Goal: Task Accomplishment & Management: Use online tool/utility

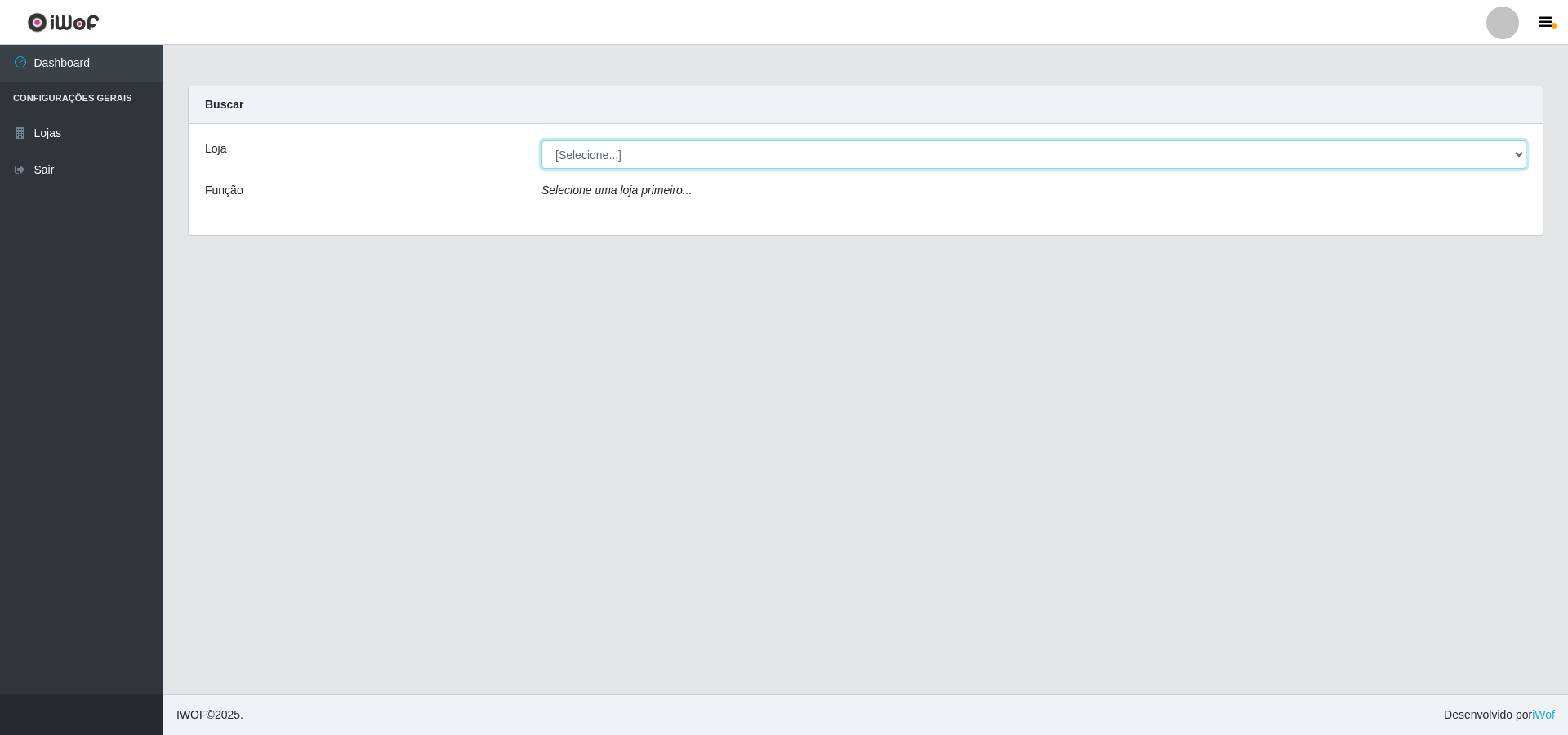
click at [1523, 151] on select "[Selecione...] Atacado Vem - [STREET_ADDRESS]" at bounding box center [1033, 154] width 984 height 29
select select "449"
click at [541, 140] on select "[Selecione...] Atacado Vem - [STREET_ADDRESS]" at bounding box center [1033, 154] width 984 height 29
click at [1506, 155] on select "[Selecione...] Atacado Vem - [STREET_ADDRESS]" at bounding box center [1033, 154] width 984 height 29
select select "449"
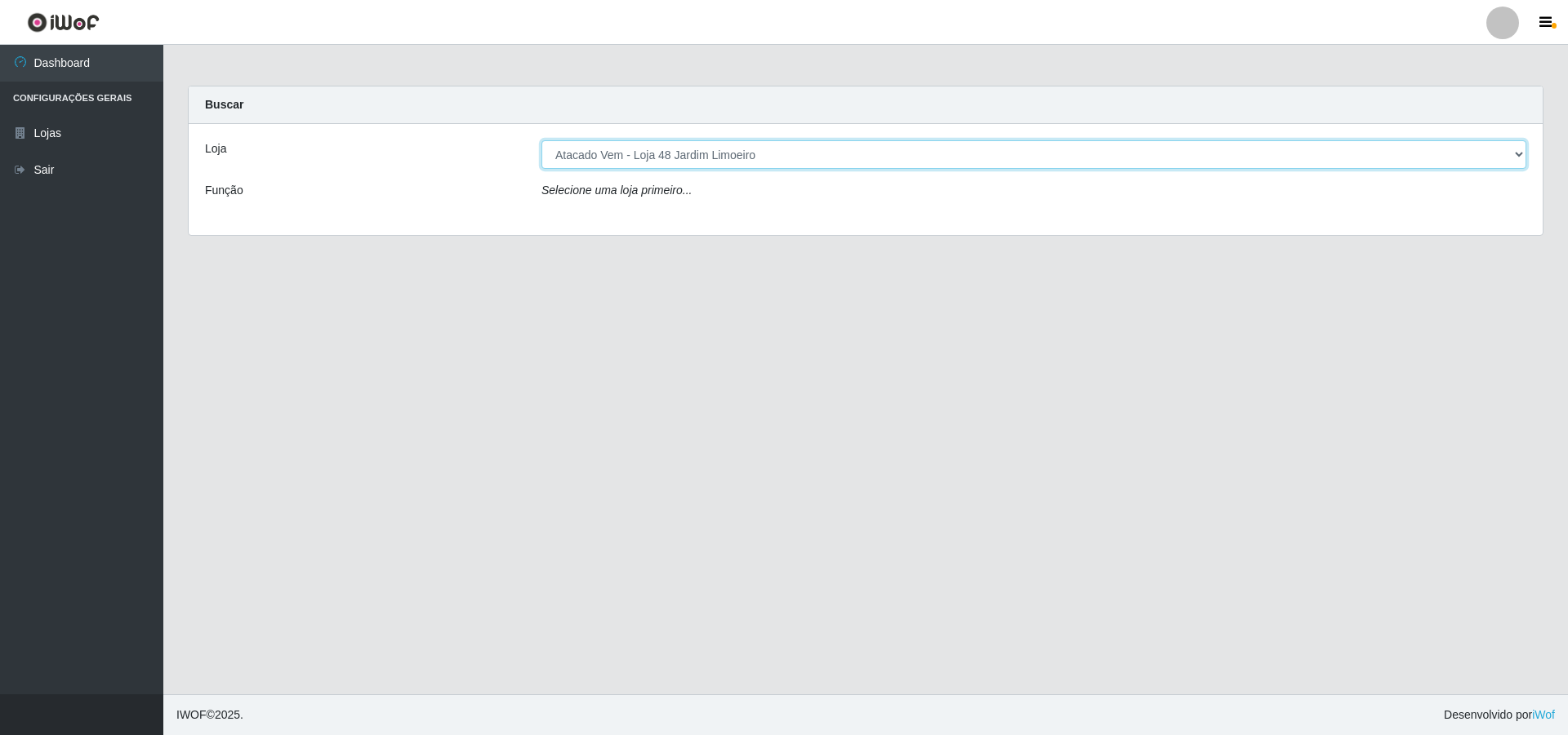
click at [541, 140] on select "[Selecione...] Atacado Vem - [STREET_ADDRESS]" at bounding box center [1033, 154] width 984 height 29
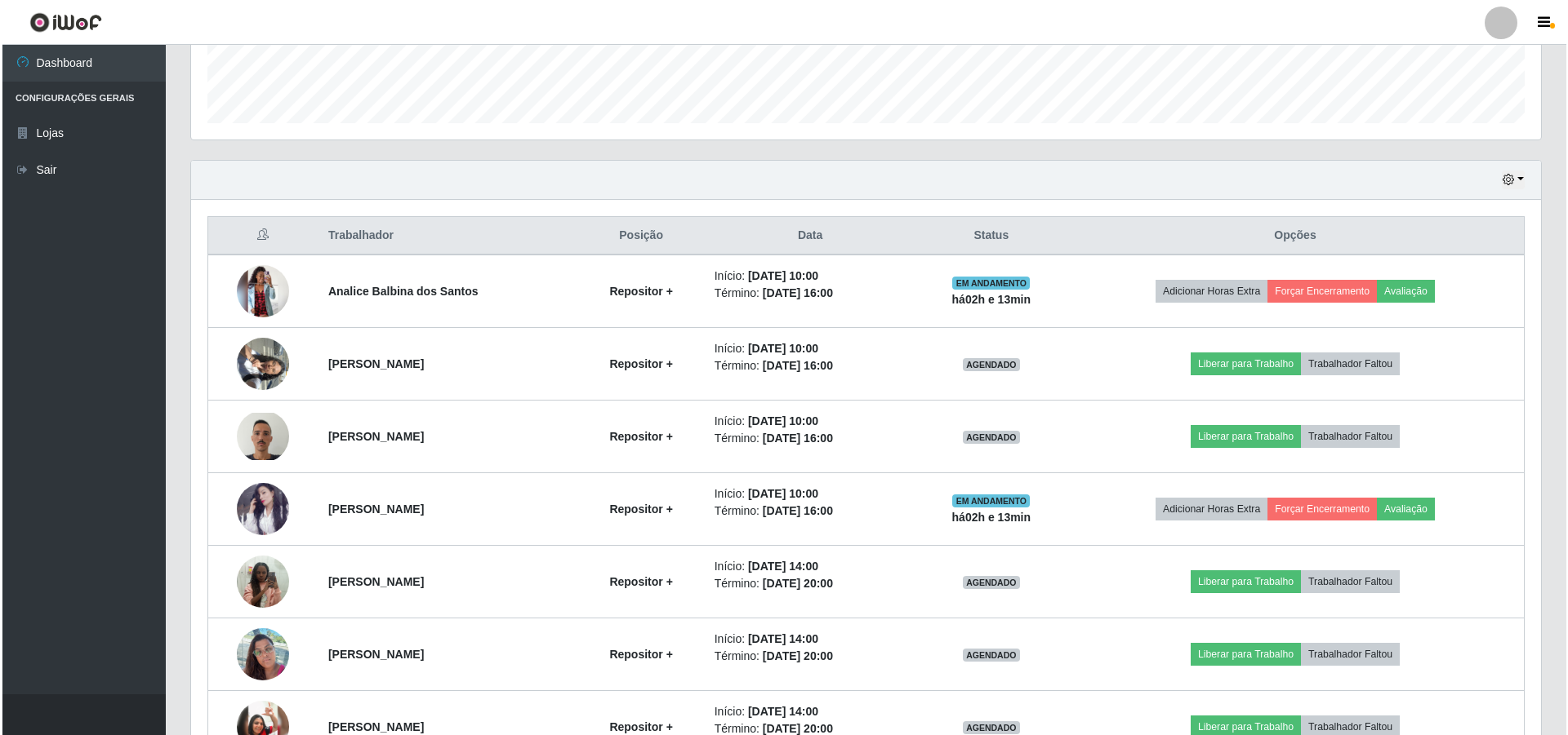
scroll to position [490, 0]
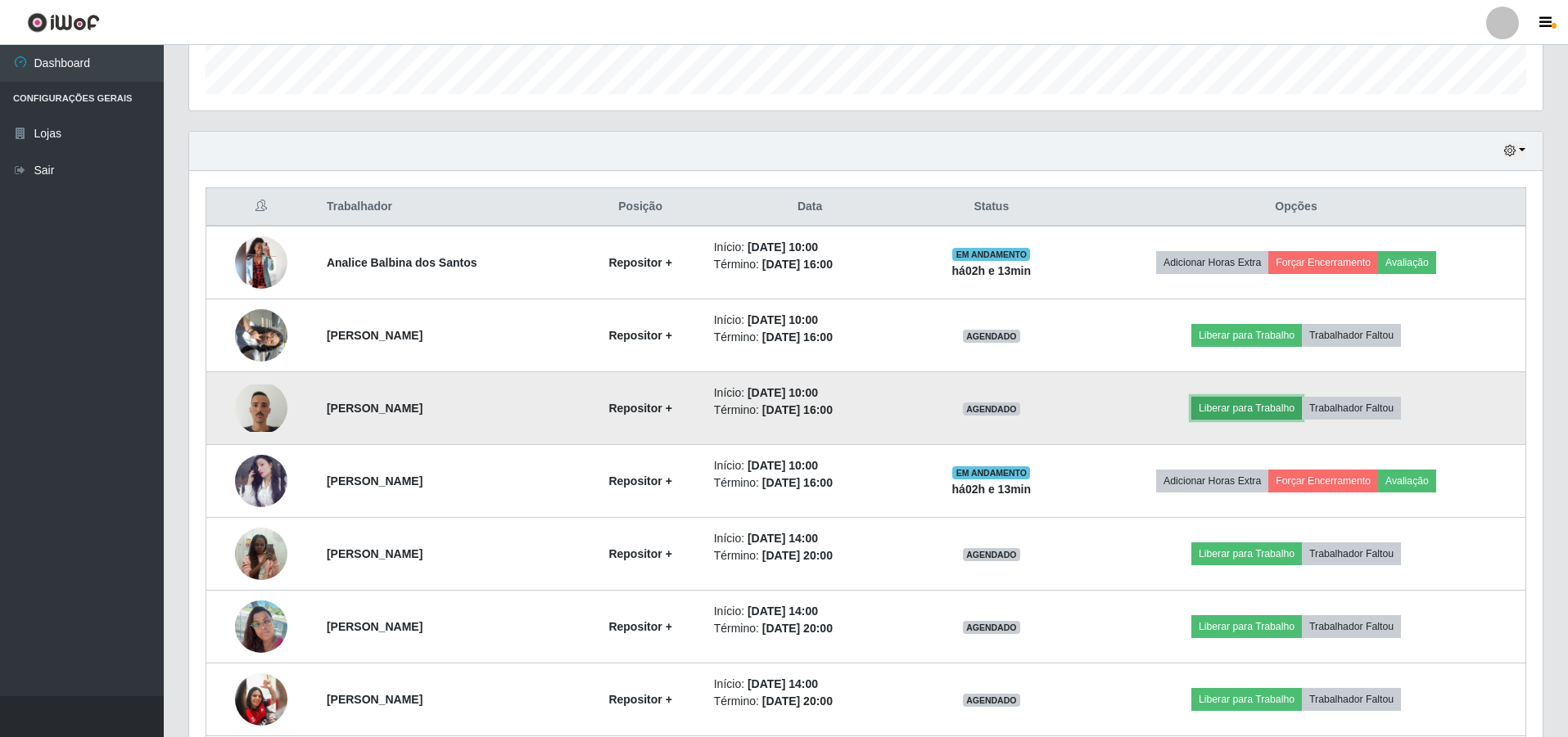
click at [1256, 406] on button "Liberar para Trabalho" at bounding box center [1246, 408] width 111 height 23
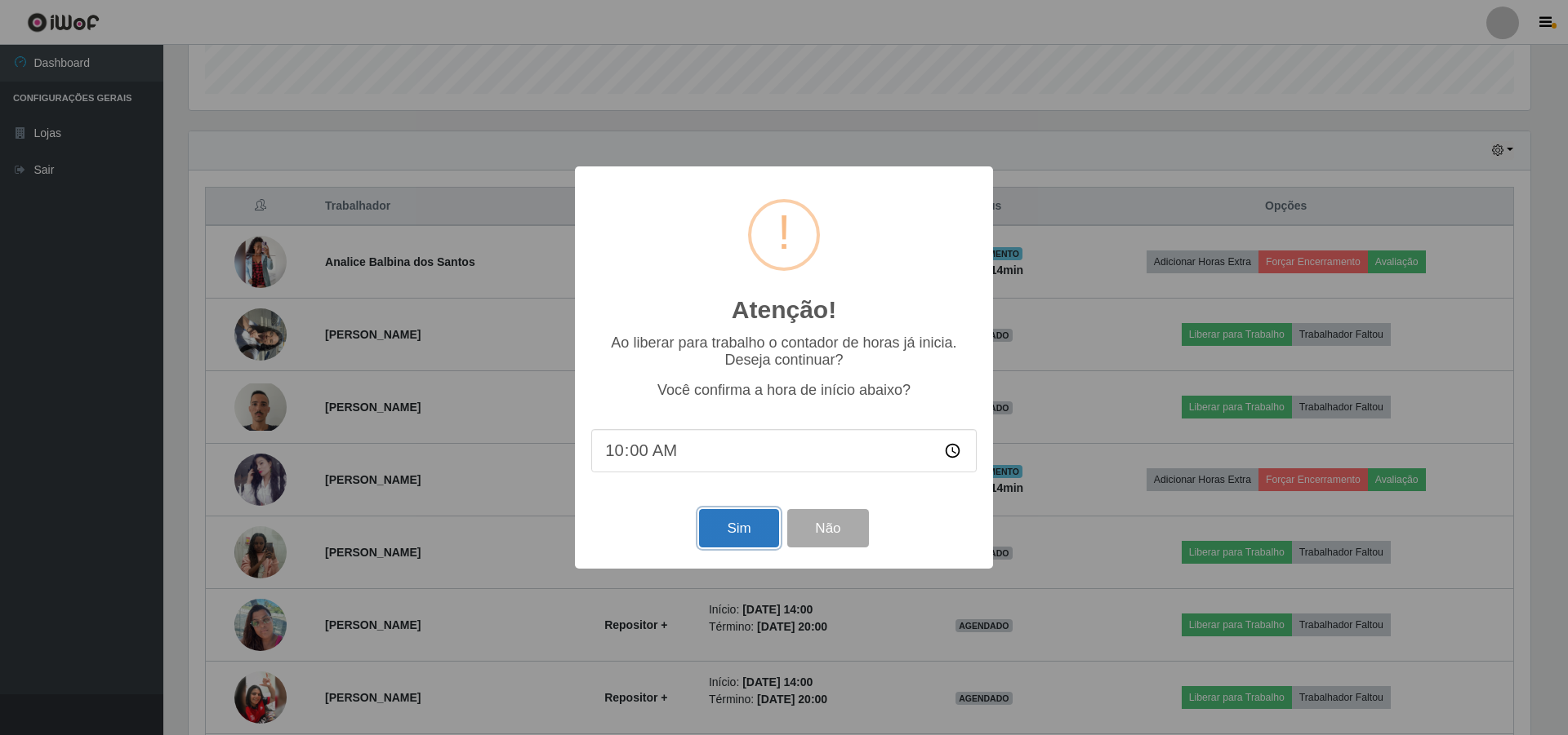
click at [714, 529] on button "Sim" at bounding box center [738, 528] width 79 height 38
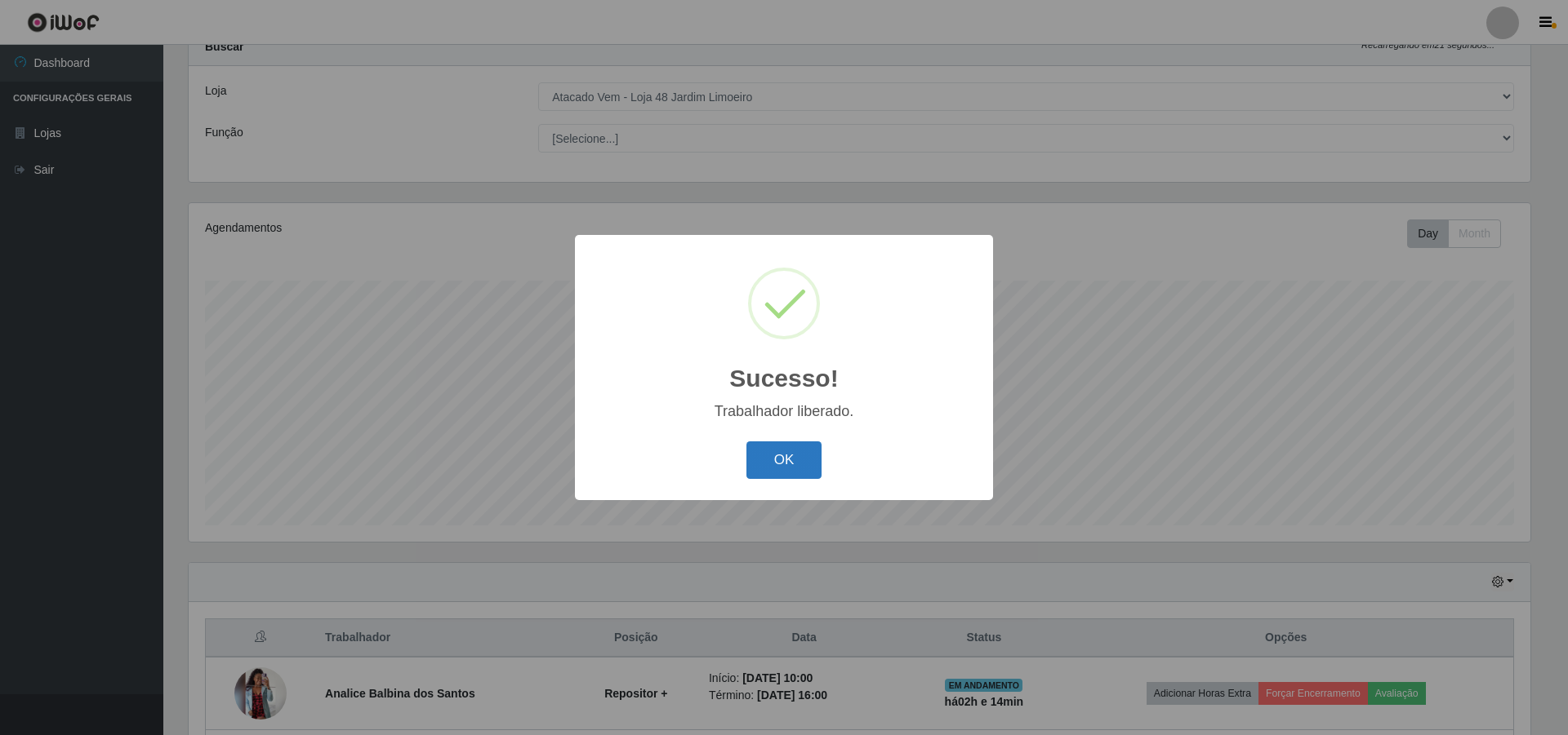
click at [766, 466] on button "OK" at bounding box center [784, 460] width 76 height 38
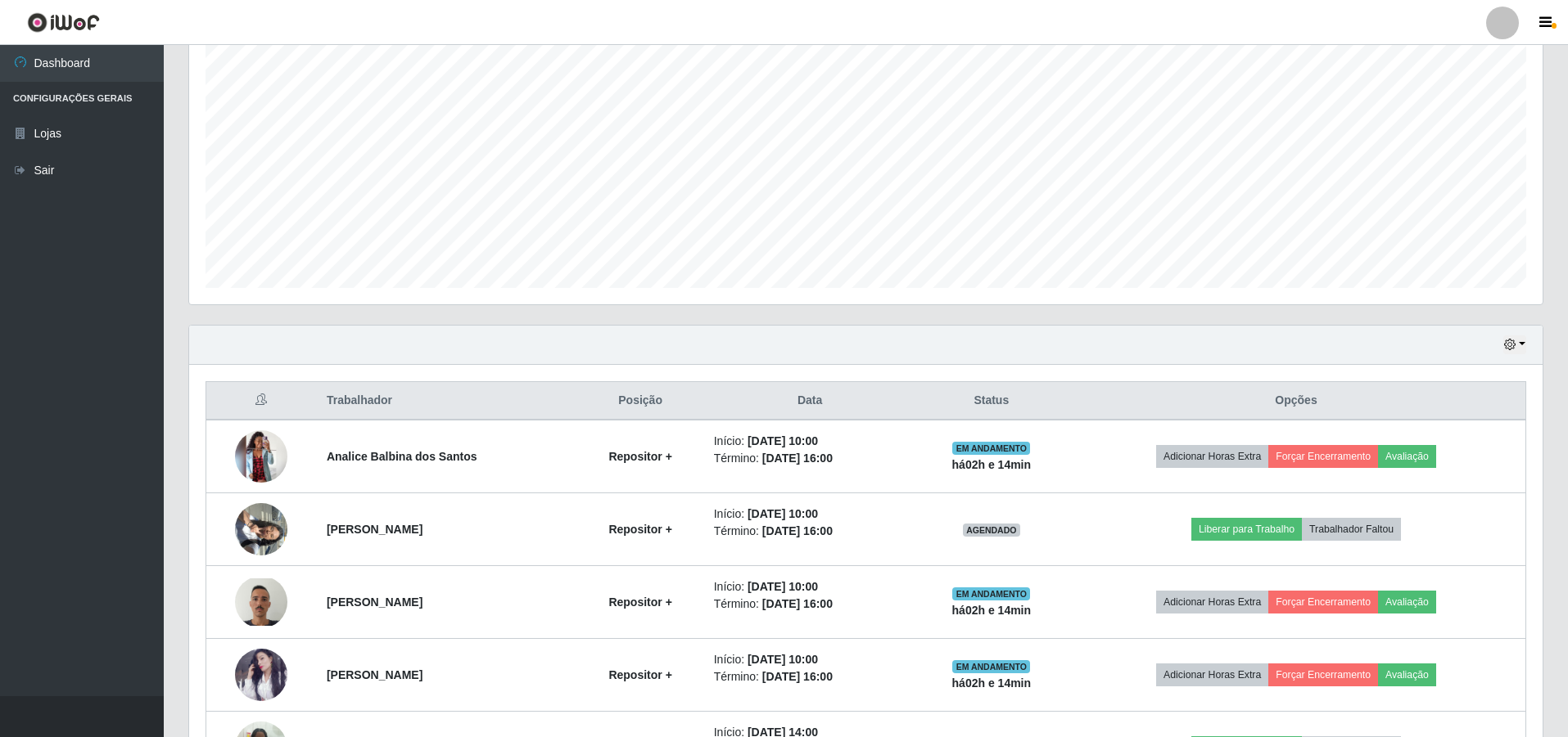
scroll to position [304, 0]
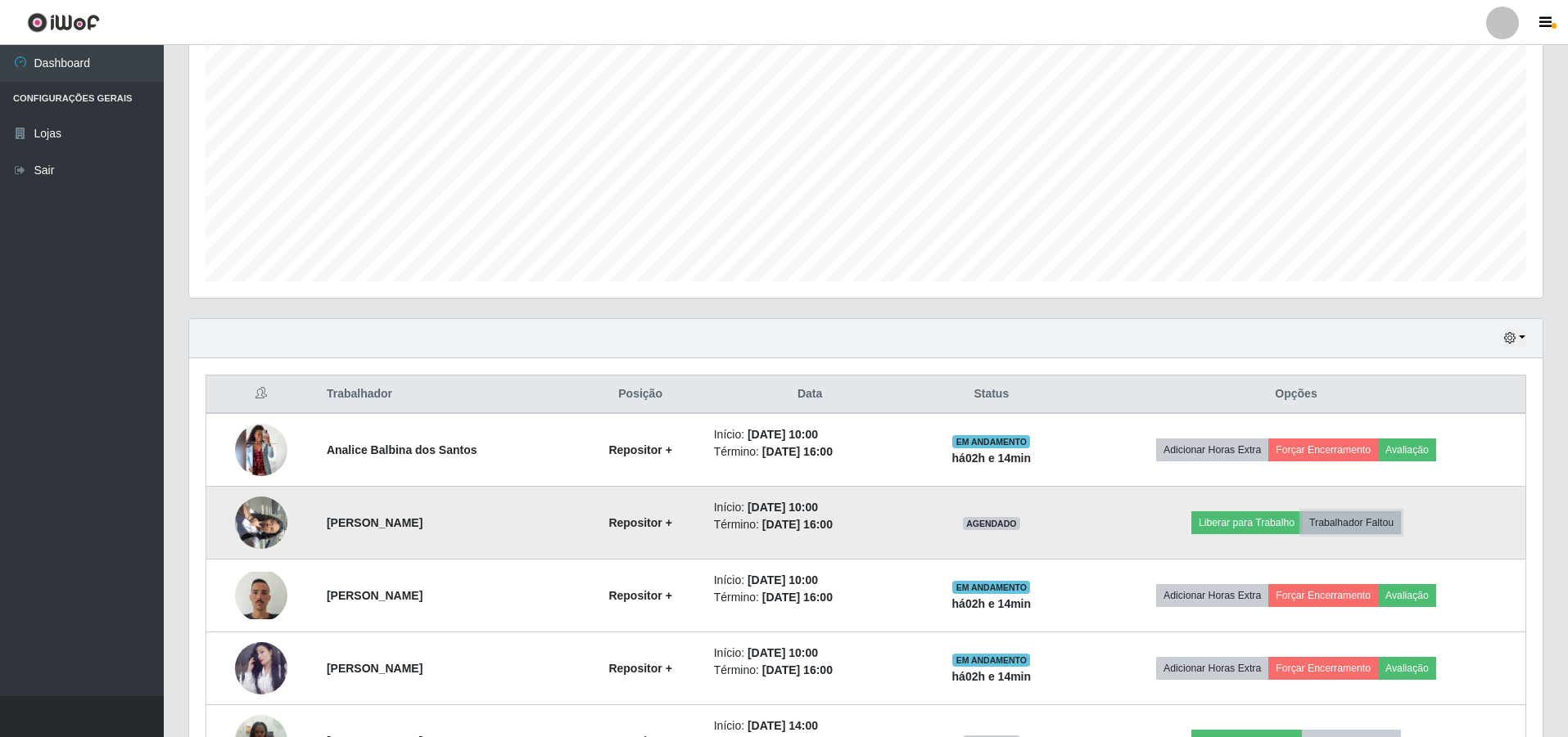
click at [1393, 520] on button "Trabalhador Faltou" at bounding box center [1352, 523] width 99 height 23
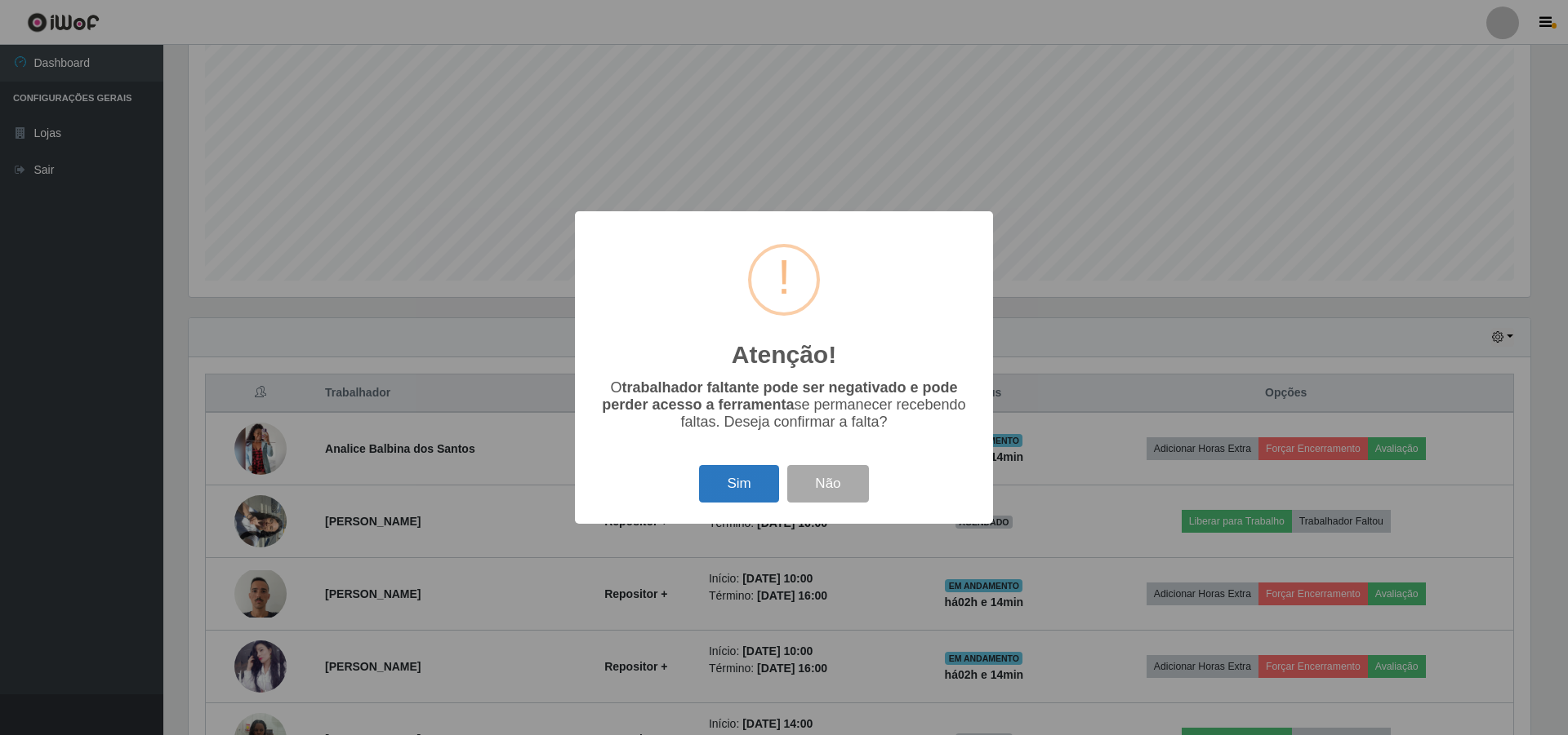
click at [748, 479] on button "Sim" at bounding box center [738, 484] width 79 height 38
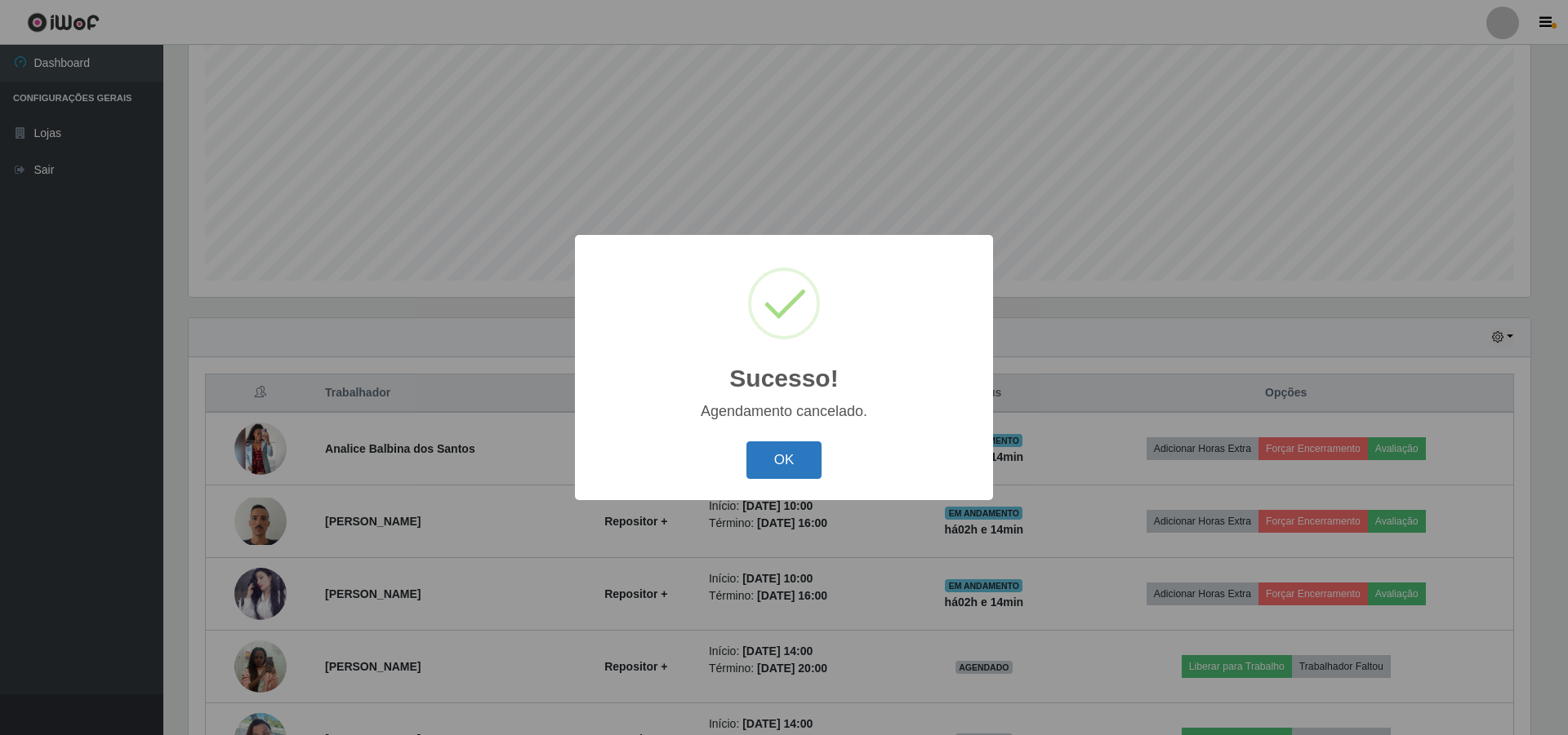
click at [764, 453] on button "OK" at bounding box center [784, 460] width 76 height 38
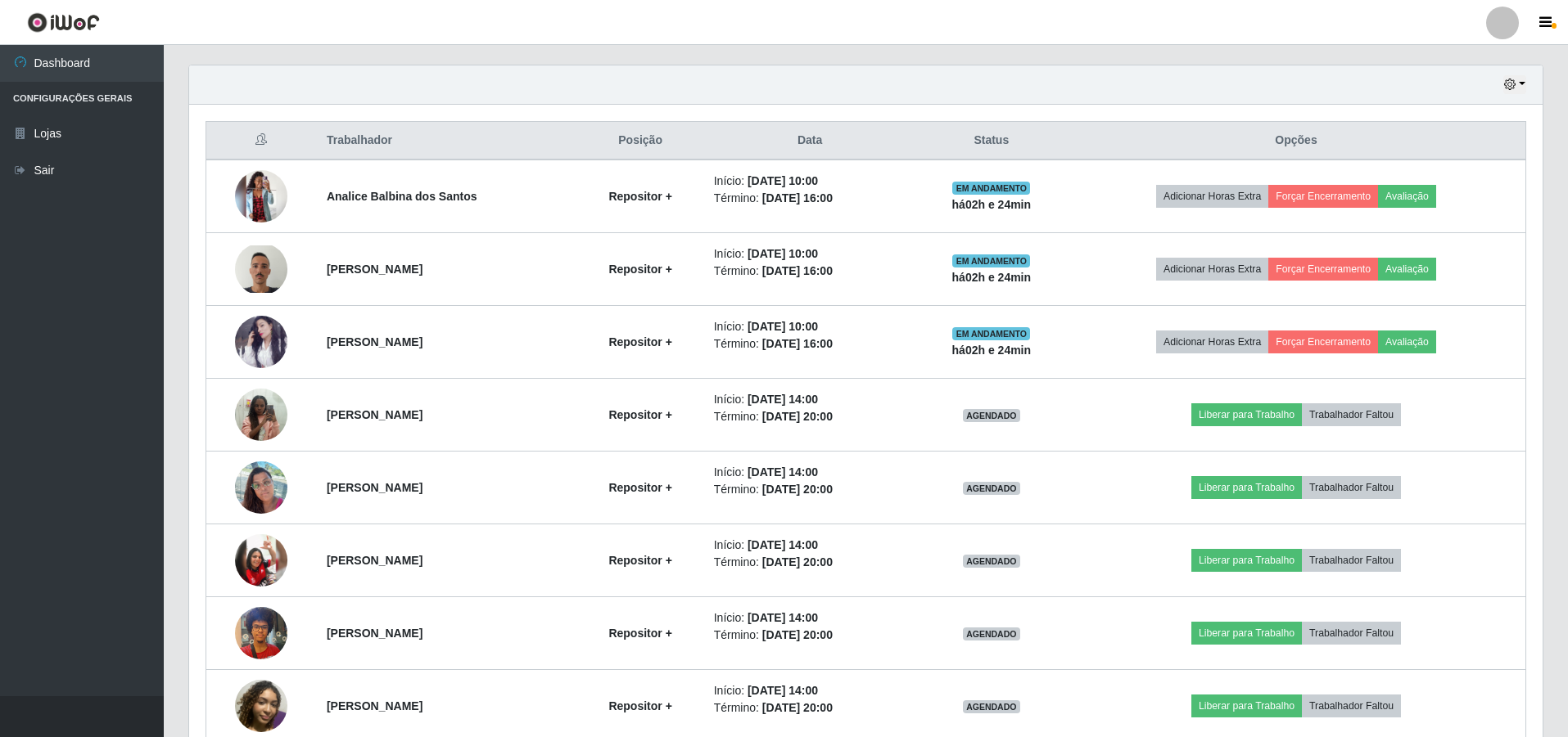
scroll to position [550, 0]
